Goal: Unclear: Browse casually

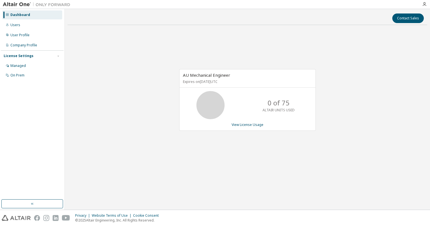
click at [150, 72] on div "AU Mechanical Engineer Expires on [DATE] UTC 0 of 75 ALTAIR UNITS USED View Lic…" at bounding box center [248, 103] width 360 height 147
